Goal: Complete application form: Complete application form

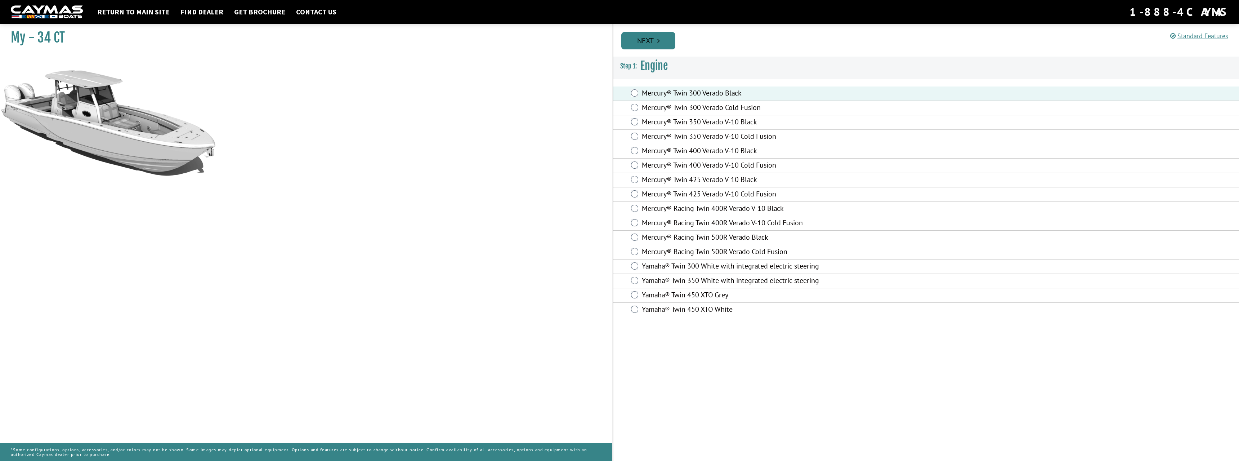
click at [664, 41] on link "Next" at bounding box center [648, 40] width 54 height 17
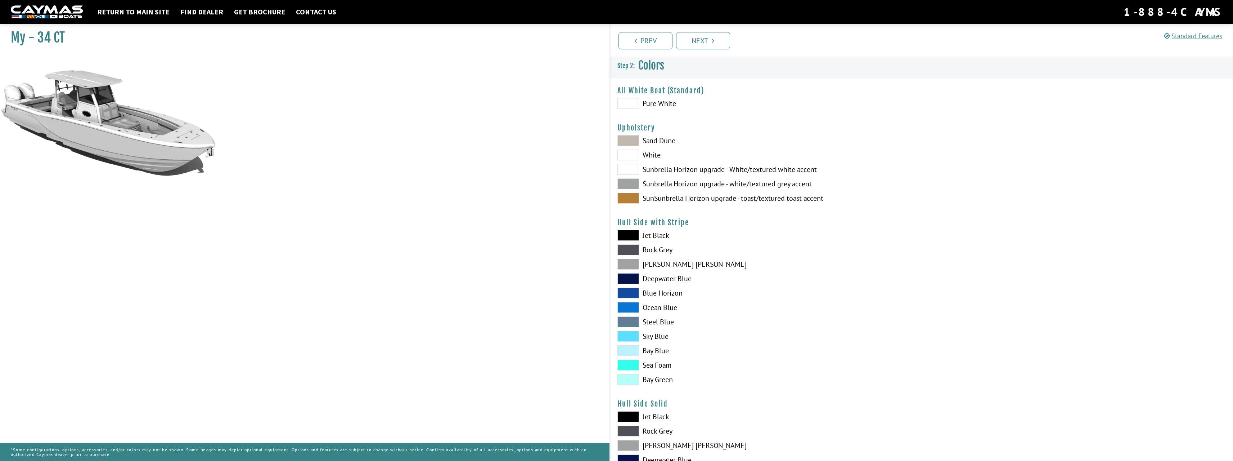
click at [627, 139] on span at bounding box center [629, 140] width 22 height 11
click at [630, 171] on span at bounding box center [629, 169] width 22 height 11
click at [636, 155] on span at bounding box center [629, 154] width 22 height 11
click at [626, 107] on span at bounding box center [629, 103] width 22 height 11
click at [629, 102] on span at bounding box center [629, 103] width 22 height 11
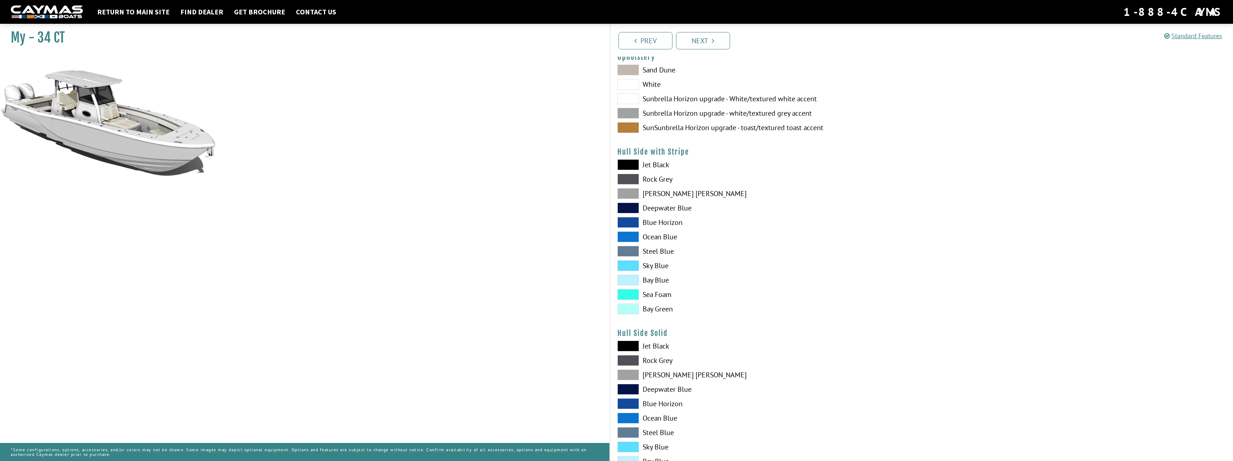
scroll to position [72, 0]
click at [632, 194] on span at bounding box center [629, 192] width 22 height 11
click at [632, 161] on span at bounding box center [629, 163] width 22 height 11
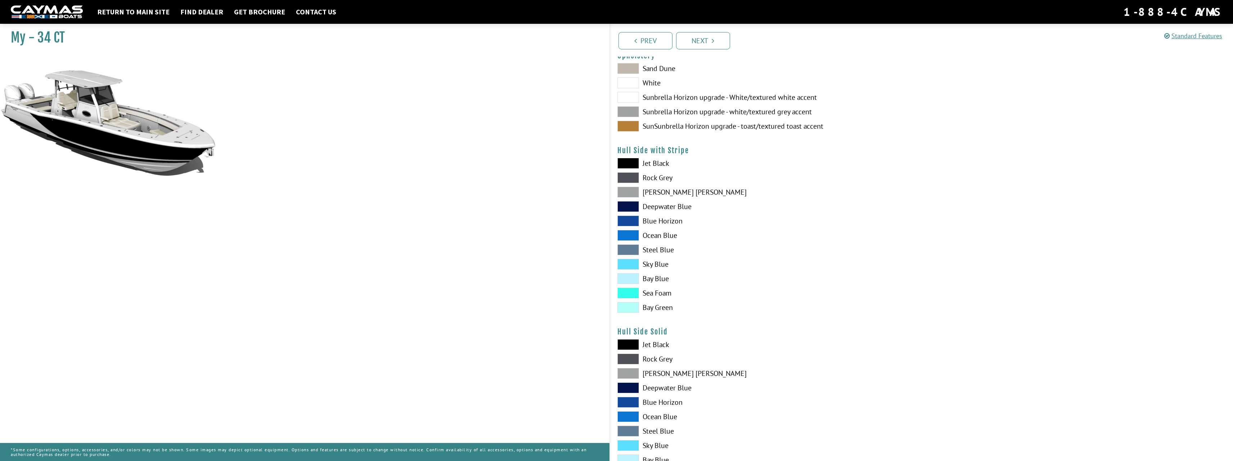
click at [627, 176] on span at bounding box center [629, 177] width 22 height 11
click at [632, 178] on span at bounding box center [629, 177] width 22 height 11
click at [630, 191] on span at bounding box center [629, 192] width 22 height 11
click at [629, 176] on span at bounding box center [629, 177] width 22 height 11
click at [628, 160] on span at bounding box center [629, 163] width 22 height 11
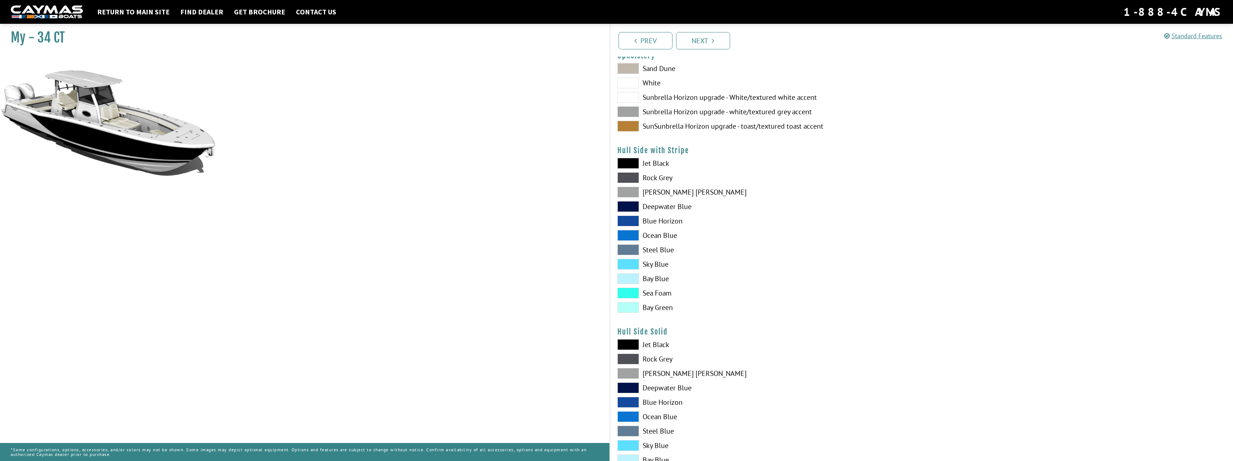
click at [627, 218] on span at bounding box center [629, 220] width 22 height 11
click at [627, 193] on span at bounding box center [629, 192] width 22 height 11
click at [631, 355] on span at bounding box center [629, 358] width 22 height 11
click at [627, 372] on span at bounding box center [629, 373] width 22 height 11
click at [627, 344] on span at bounding box center [629, 344] width 22 height 11
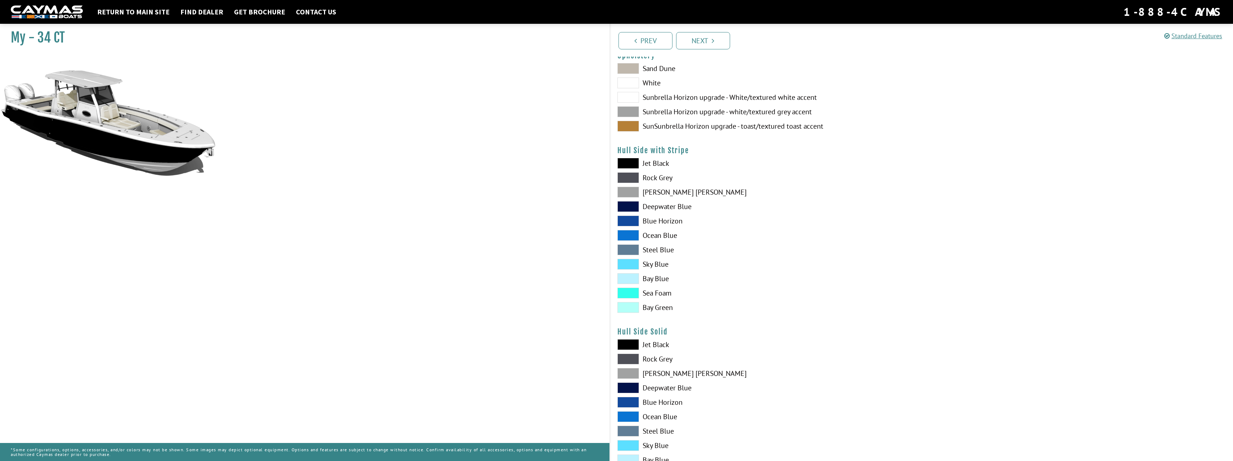
click at [626, 371] on span at bounding box center [629, 373] width 22 height 11
drag, startPoint x: 337, startPoint y: 207, endPoint x: 354, endPoint y: 203, distance: 18.1
click at [354, 203] on div "My - 34 CT" at bounding box center [301, 251] width 617 height 461
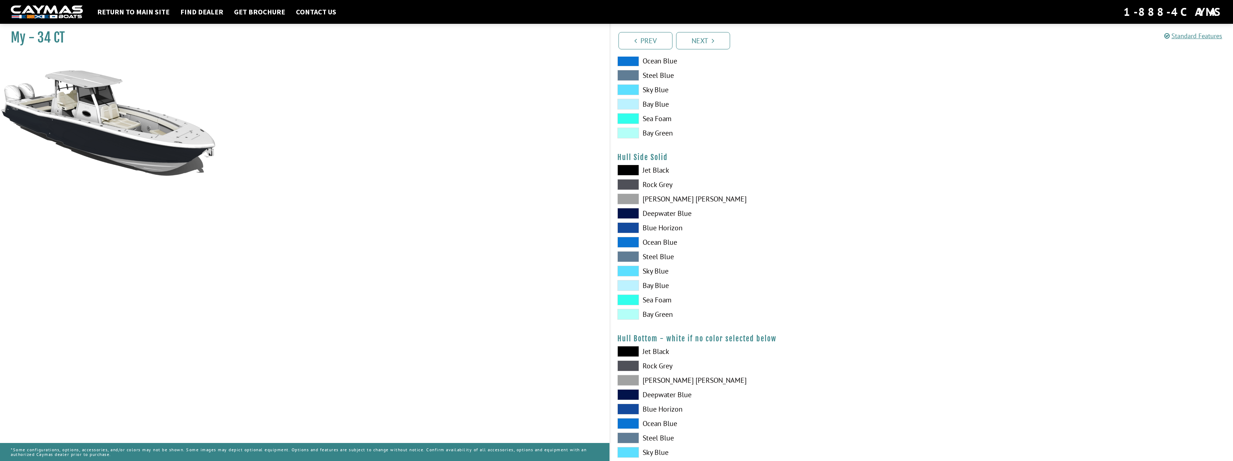
scroll to position [252, 0]
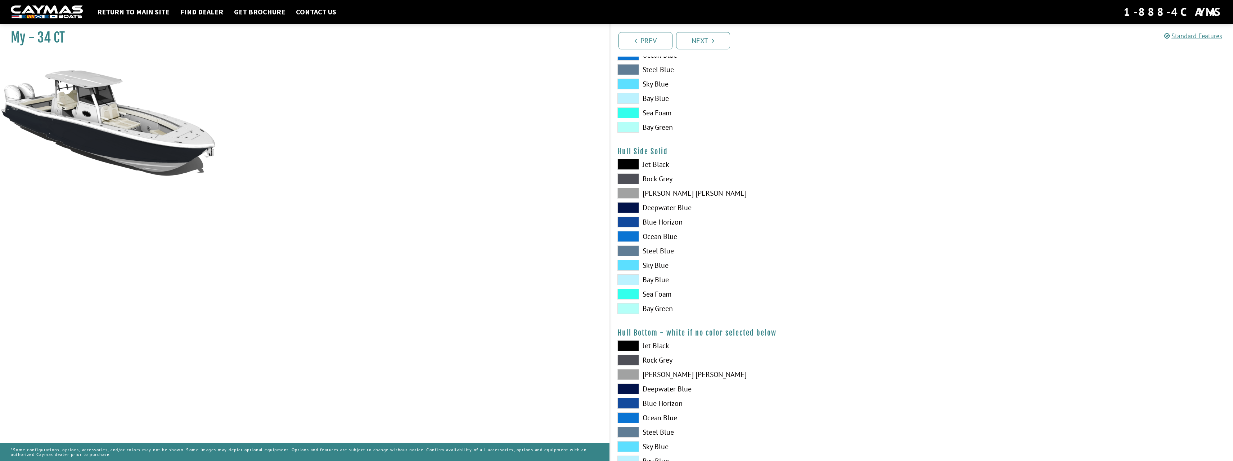
click at [625, 374] on span at bounding box center [629, 374] width 22 height 11
click at [627, 358] on span at bounding box center [629, 359] width 22 height 11
click at [628, 368] on div "Jet Black Rock Grey Dove Gray Deepwater Blue Blue Horizon Ocean Blue" at bounding box center [766, 419] width 312 height 158
click at [626, 347] on span at bounding box center [629, 345] width 22 height 11
click at [625, 357] on span at bounding box center [629, 359] width 22 height 11
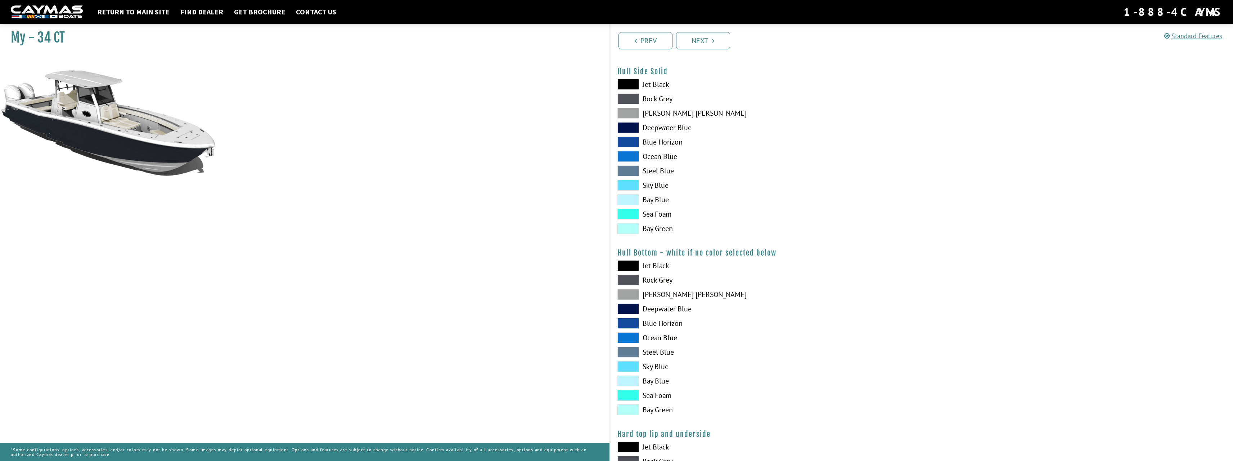
scroll to position [360, 0]
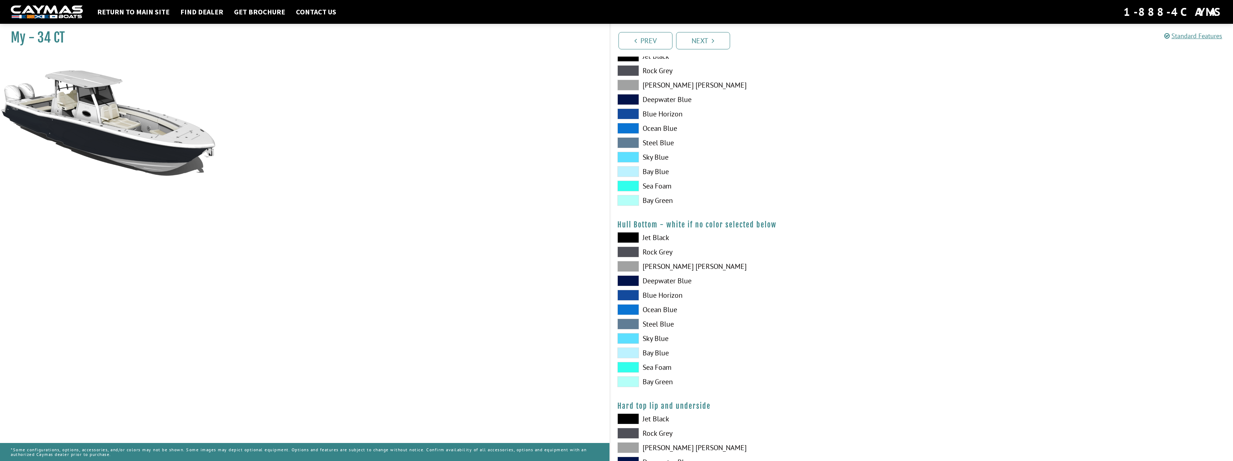
click at [632, 281] on span at bounding box center [629, 280] width 22 height 11
click at [628, 250] on span at bounding box center [629, 251] width 22 height 11
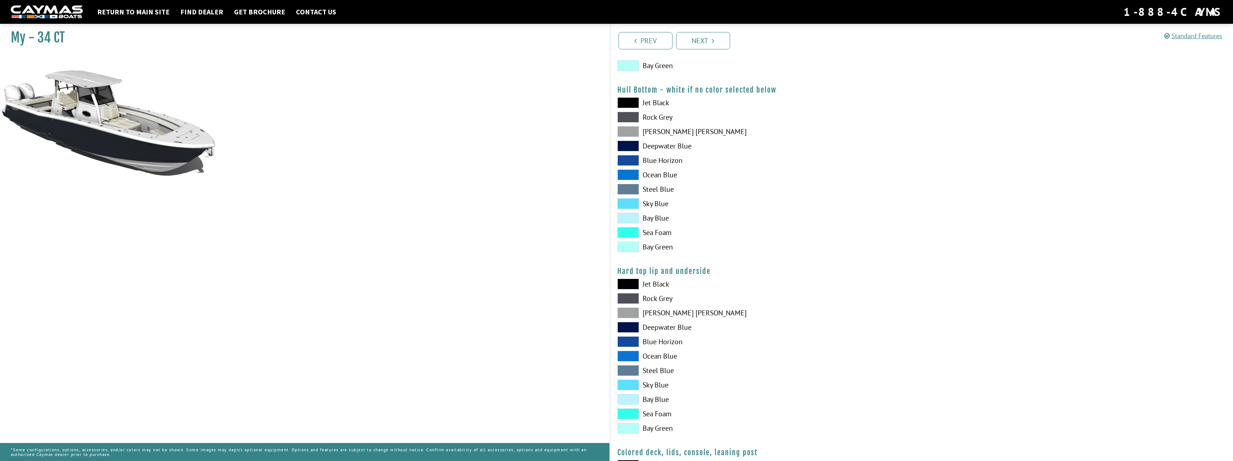
scroll to position [504, 0]
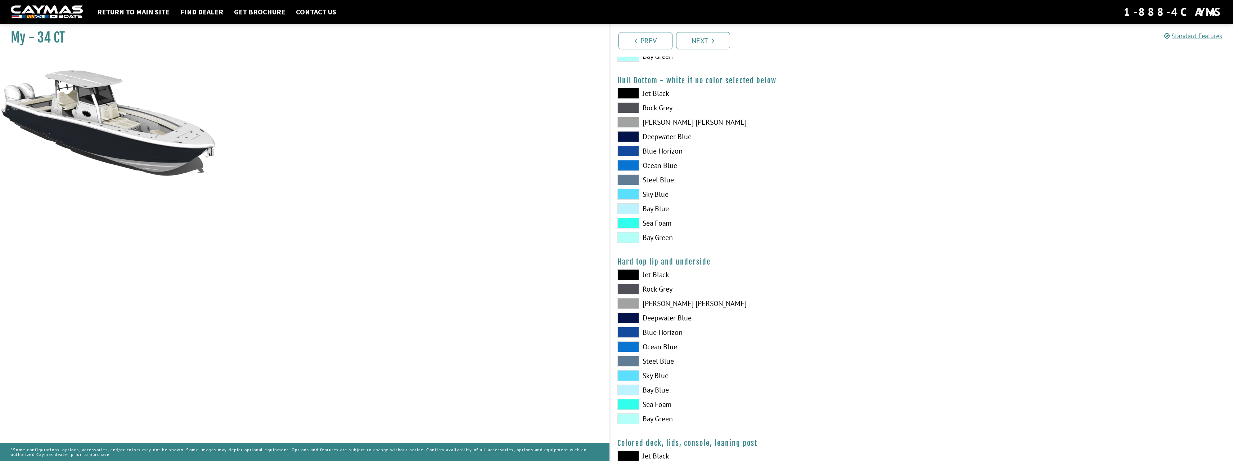
click at [623, 289] on span at bounding box center [629, 288] width 22 height 11
click at [632, 299] on span at bounding box center [629, 303] width 22 height 11
click at [629, 288] on span at bounding box center [629, 288] width 22 height 11
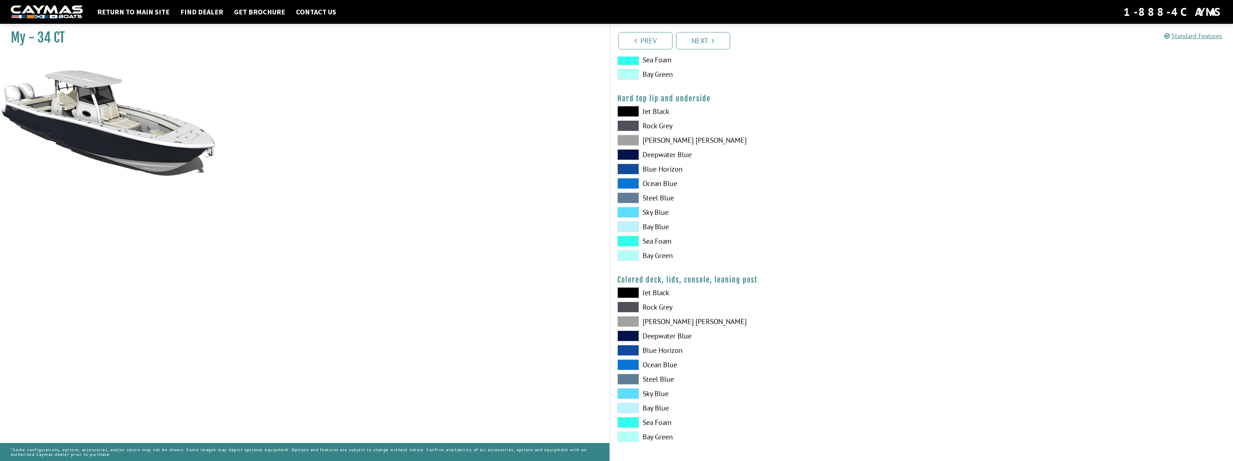
scroll to position [670, 0]
click at [626, 304] on span at bounding box center [629, 304] width 22 height 11
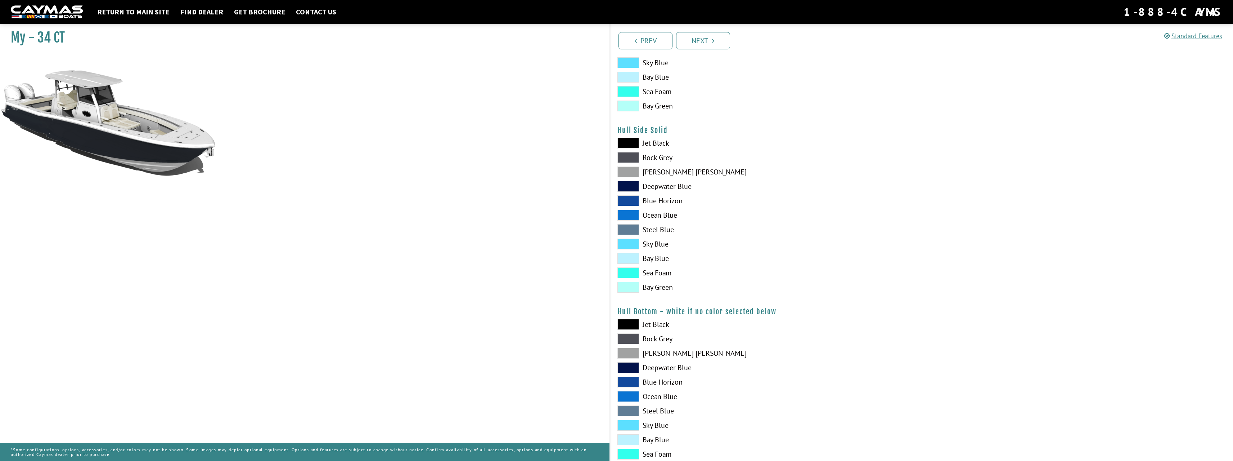
scroll to position [309, 0]
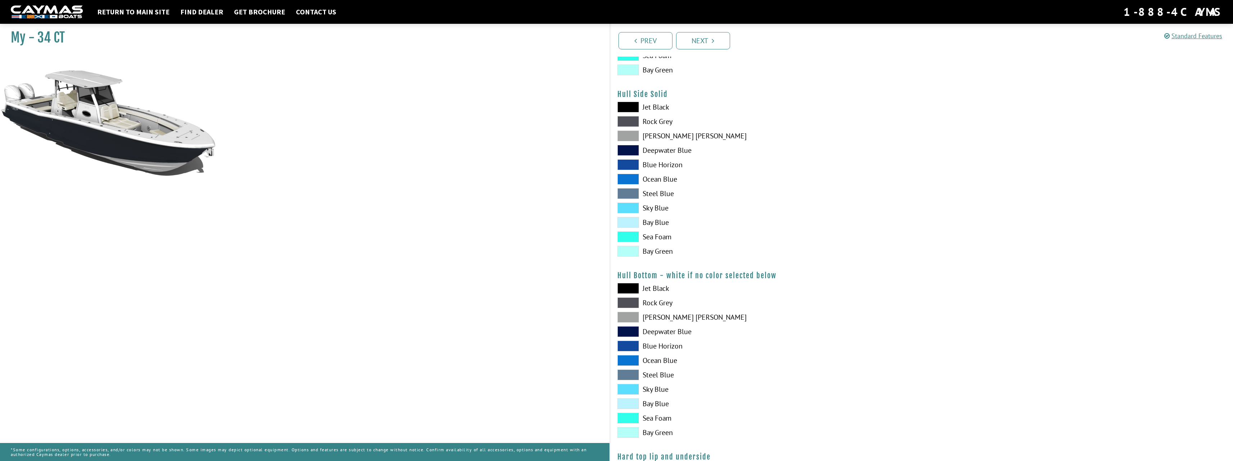
click at [629, 316] on span at bounding box center [629, 317] width 22 height 11
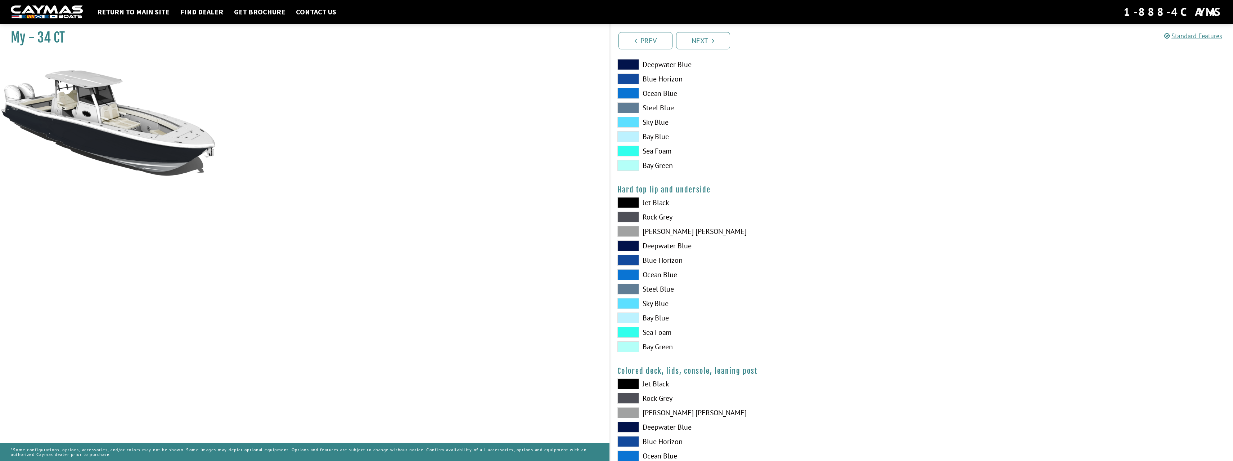
scroll to position [648, 0]
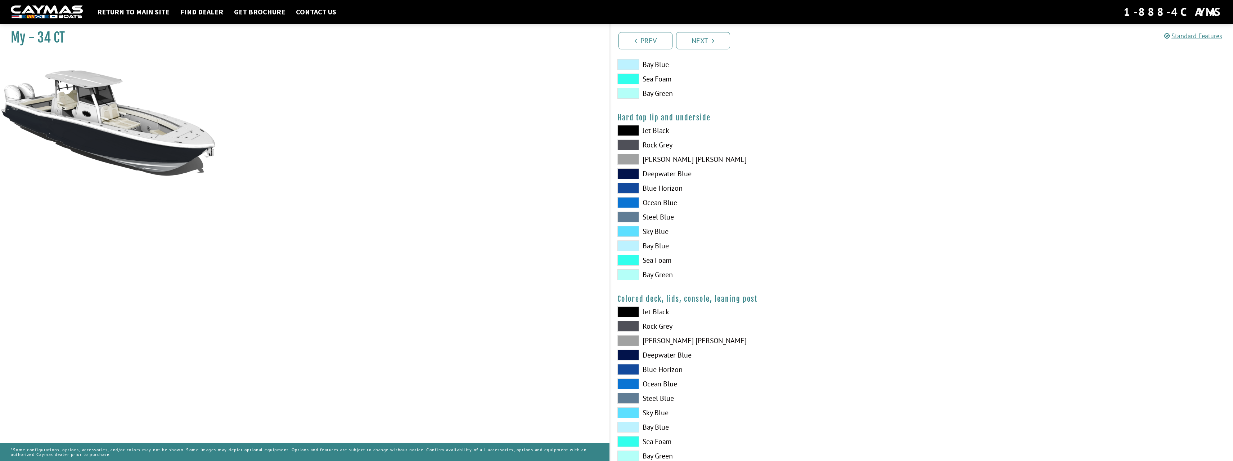
click at [630, 161] on span at bounding box center [629, 159] width 22 height 11
click at [631, 339] on span at bounding box center [629, 340] width 22 height 11
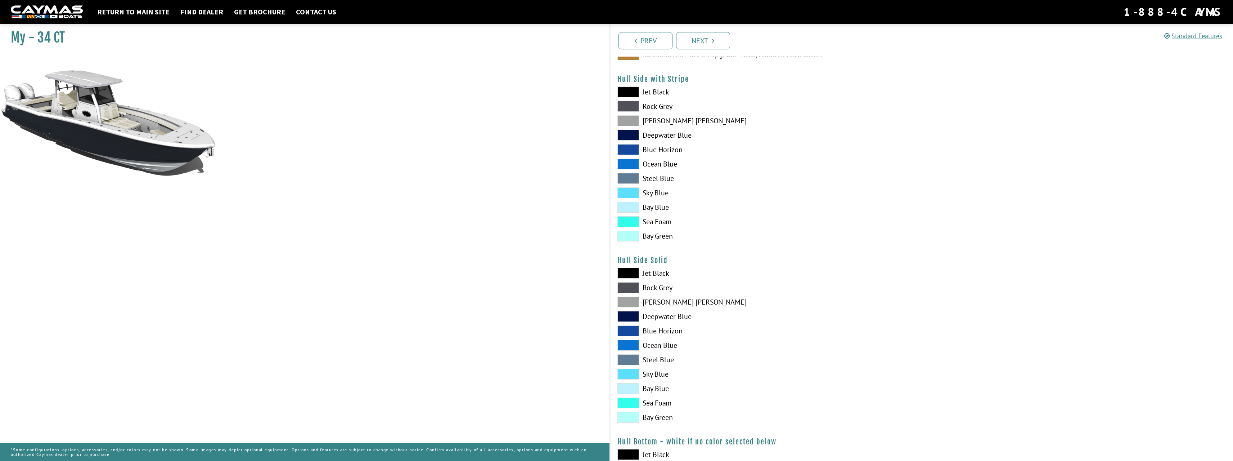
scroll to position [129, 0]
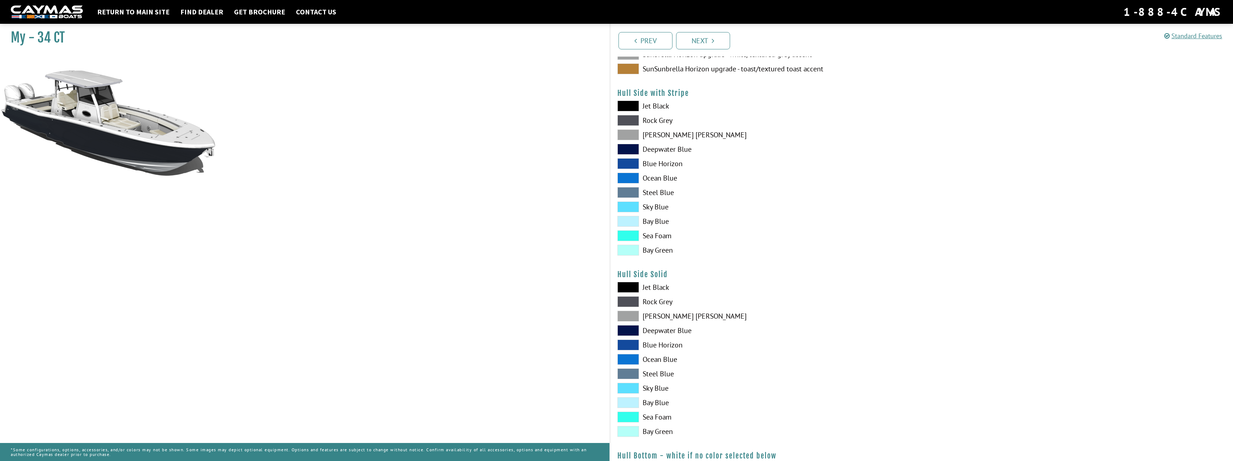
click at [628, 286] on span at bounding box center [629, 287] width 22 height 11
click at [630, 315] on span at bounding box center [629, 315] width 22 height 11
click at [632, 296] on span at bounding box center [629, 301] width 22 height 11
click at [623, 118] on span at bounding box center [629, 120] width 22 height 11
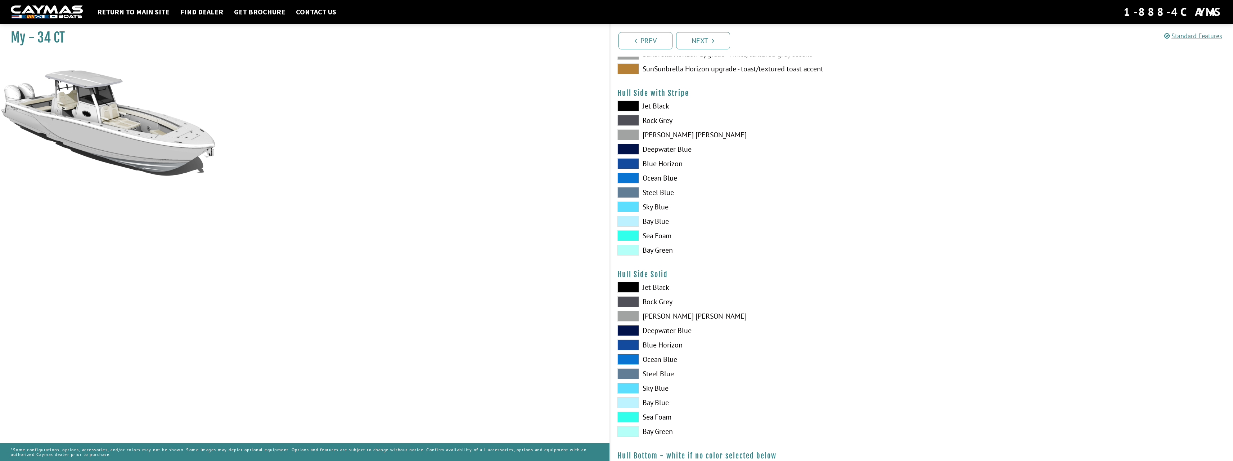
click at [627, 132] on span at bounding box center [629, 134] width 22 height 11
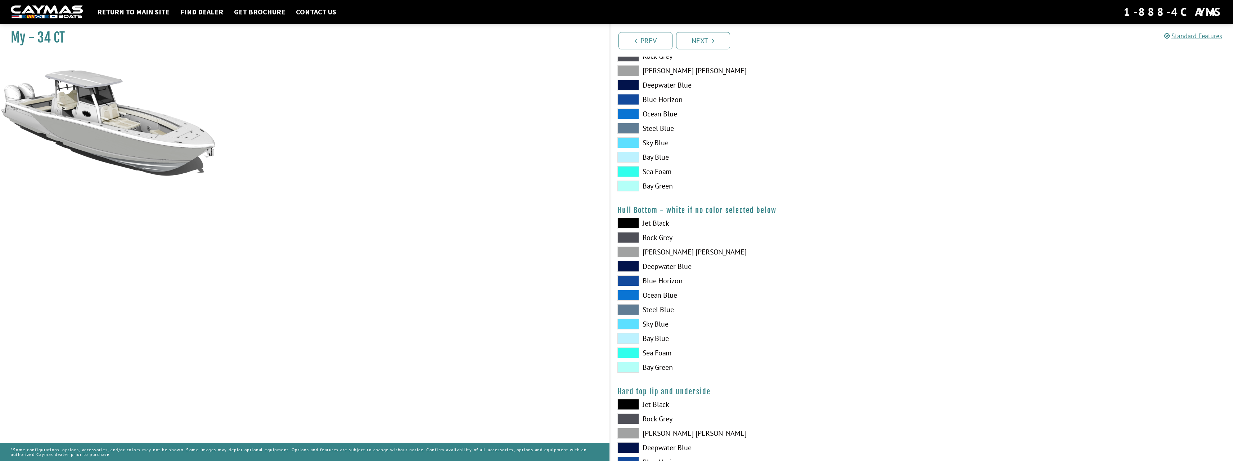
scroll to position [417, 0]
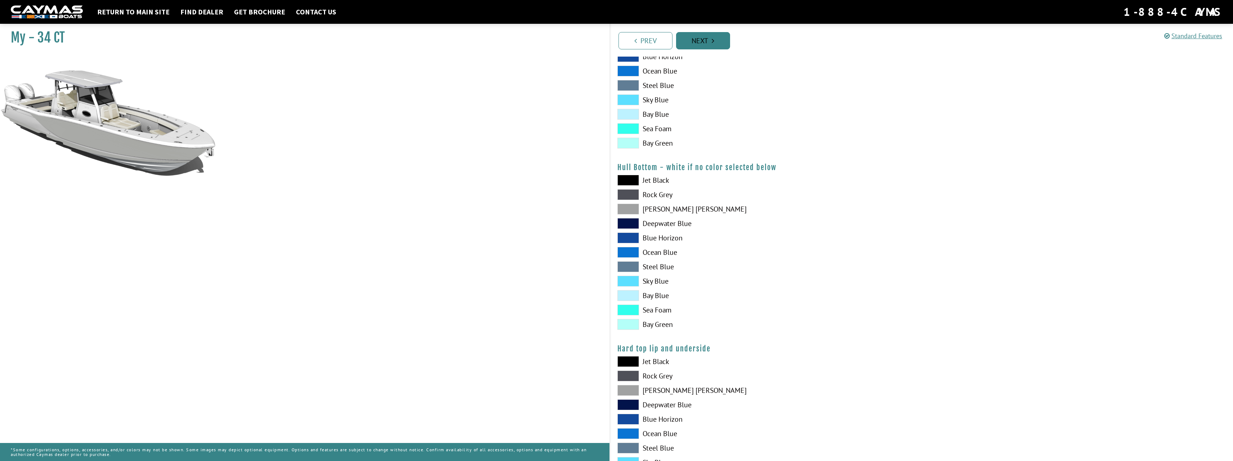
click at [705, 40] on link "Next" at bounding box center [703, 40] width 54 height 17
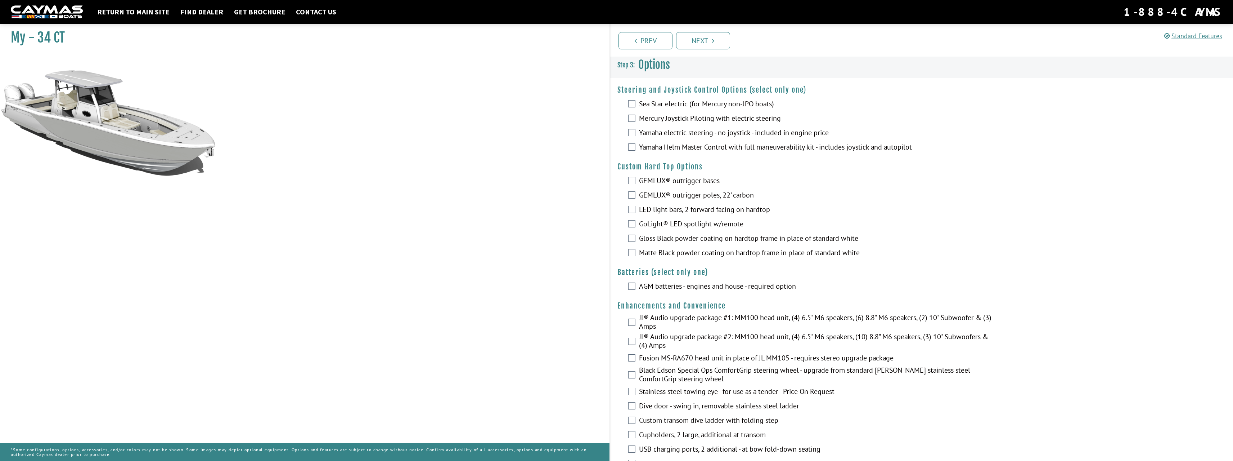
scroll to position [0, 0]
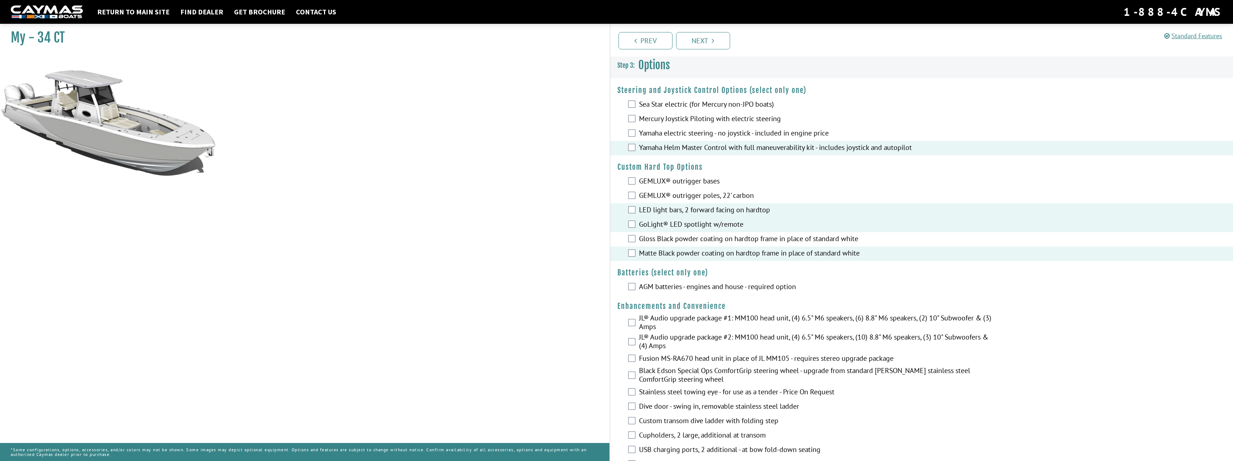
click at [633, 191] on div "GEMLUX® outrigger poles, 22' carbon" at bounding box center [921, 196] width 623 height 14
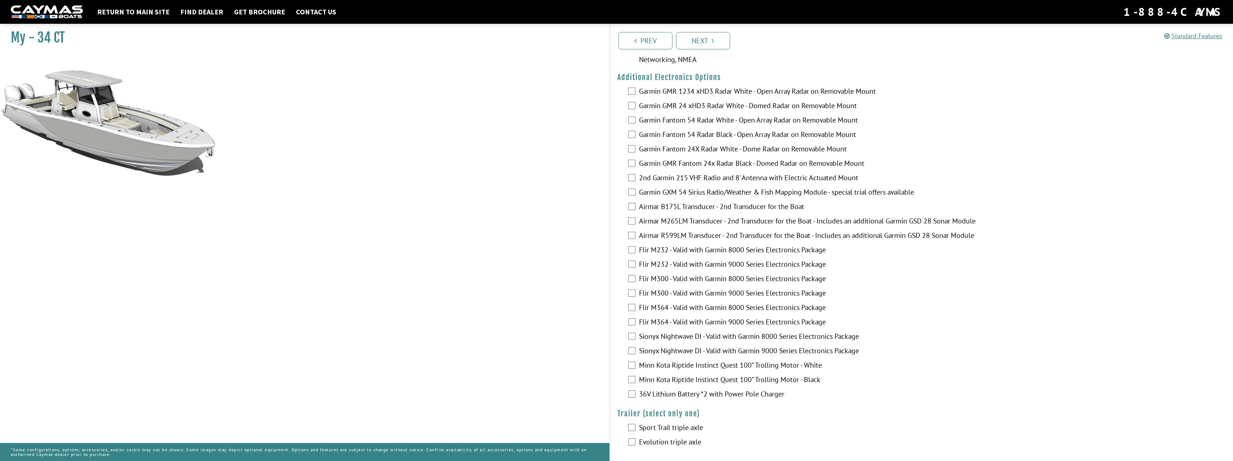
scroll to position [949, 0]
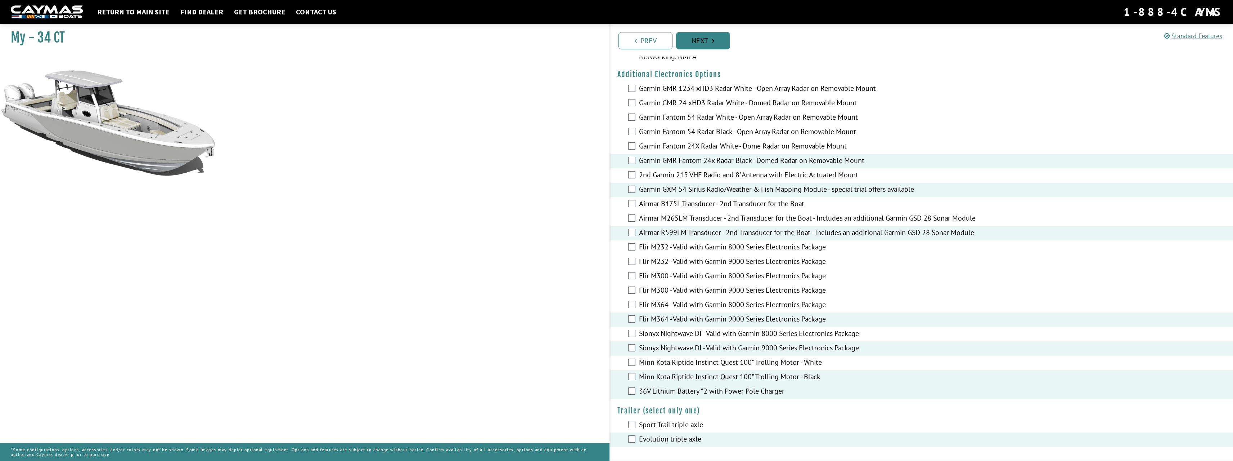
click at [709, 43] on link "Next" at bounding box center [703, 40] width 54 height 17
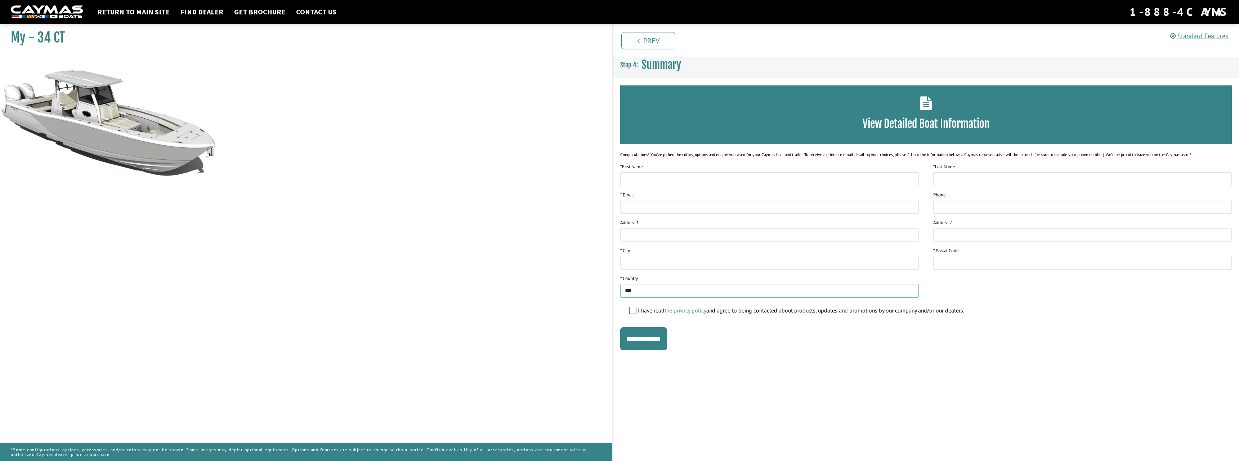
click at [698, 291] on select "**********" at bounding box center [769, 291] width 299 height 14
click at [546, 196] on div "My - 34 CT" at bounding box center [302, 251] width 619 height 461
